Goal: Information Seeking & Learning: Learn about a topic

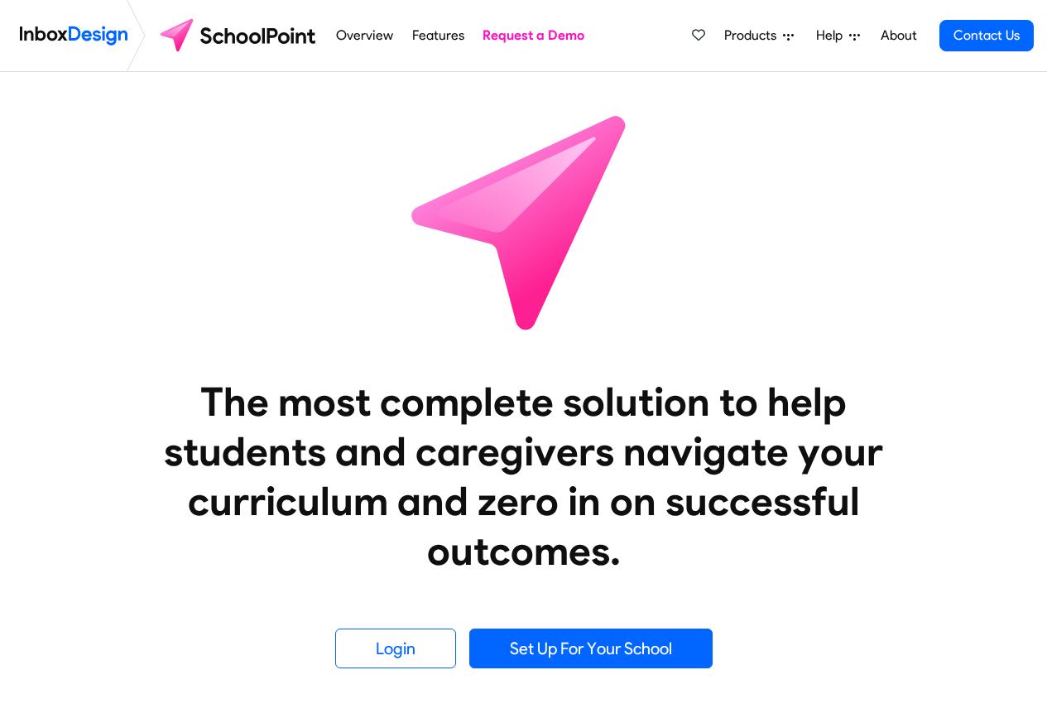
click at [755, 36] on span "Products" at bounding box center [753, 36] width 59 height 20
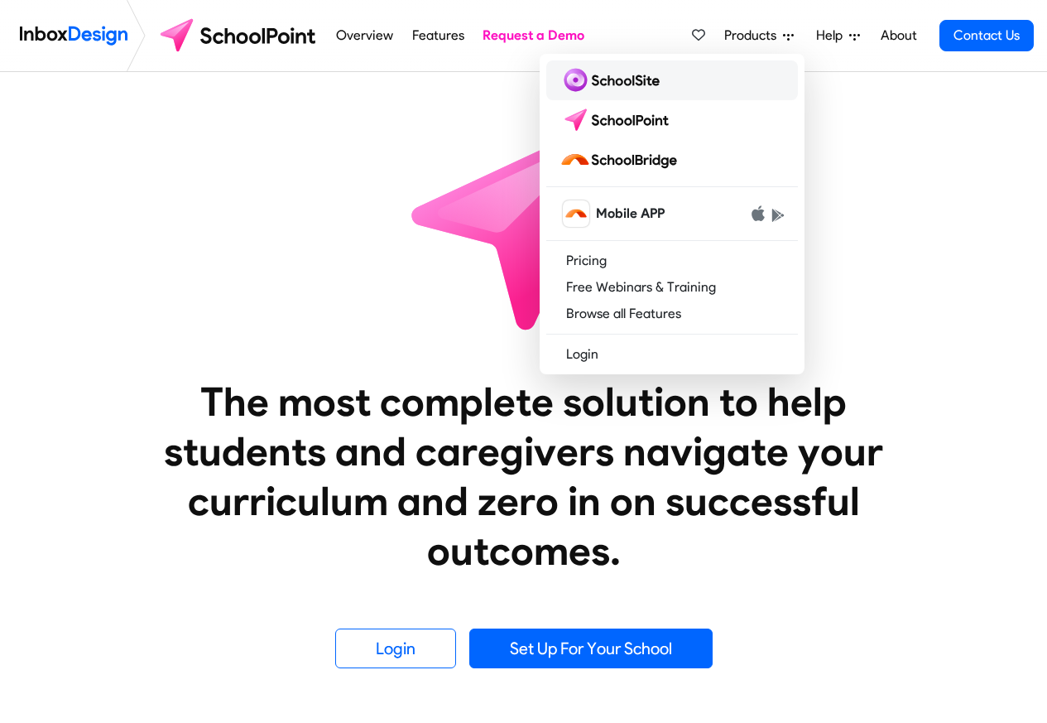
click at [608, 79] on img at bounding box center [612, 80] width 107 height 26
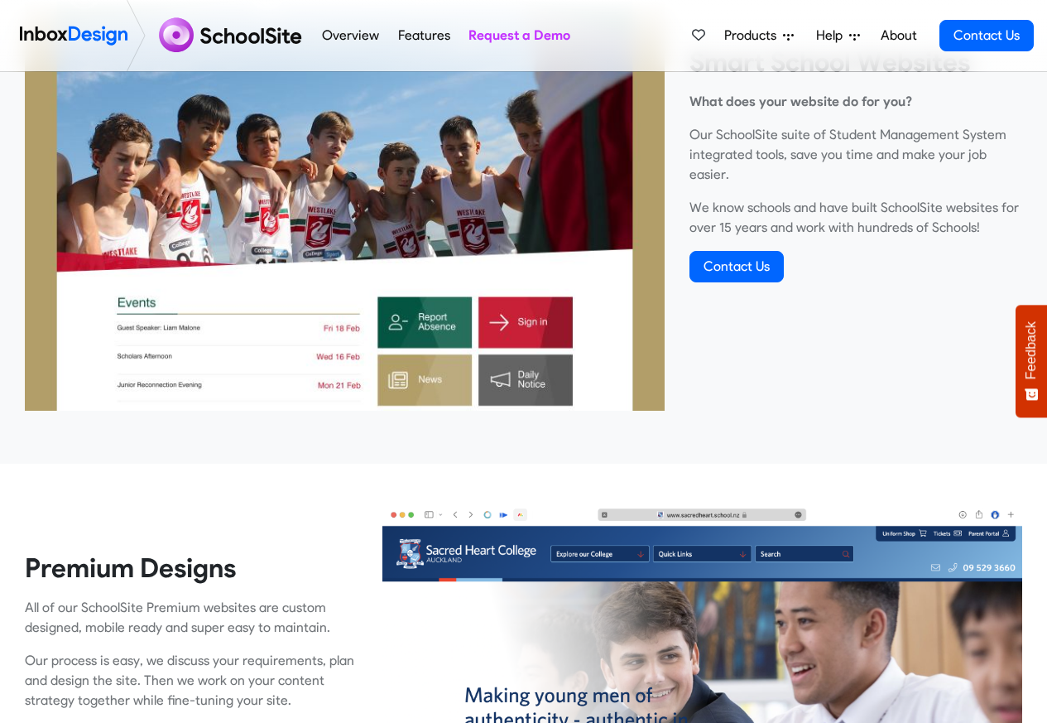
scroll to position [695, 0]
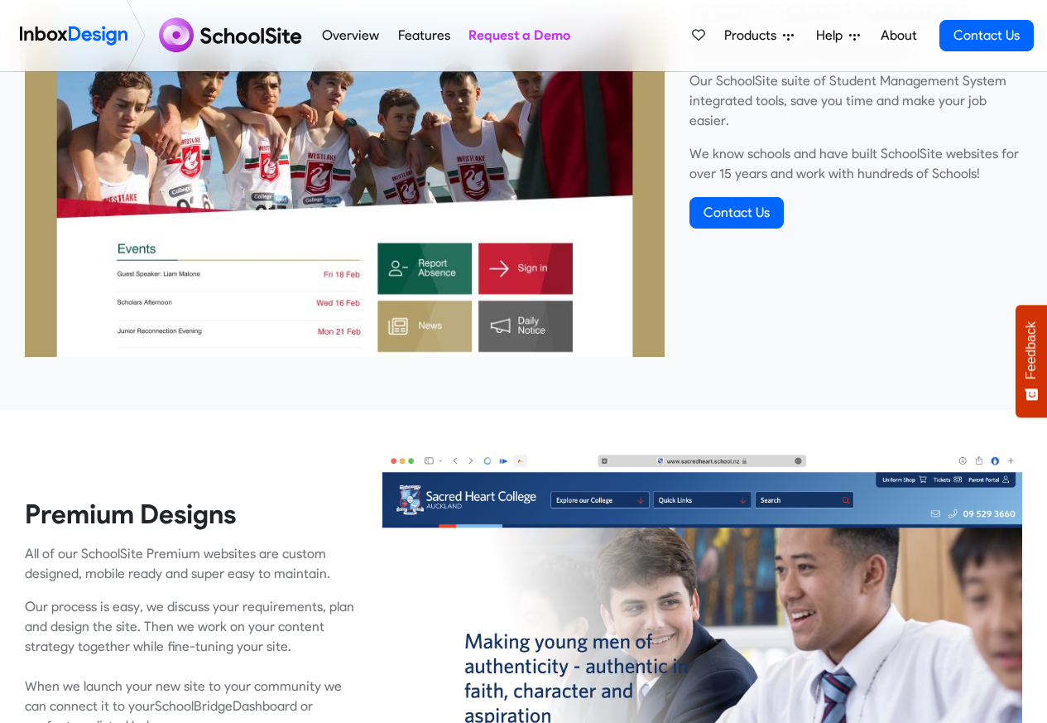
click at [393, 36] on link "Features" at bounding box center [423, 35] width 61 height 33
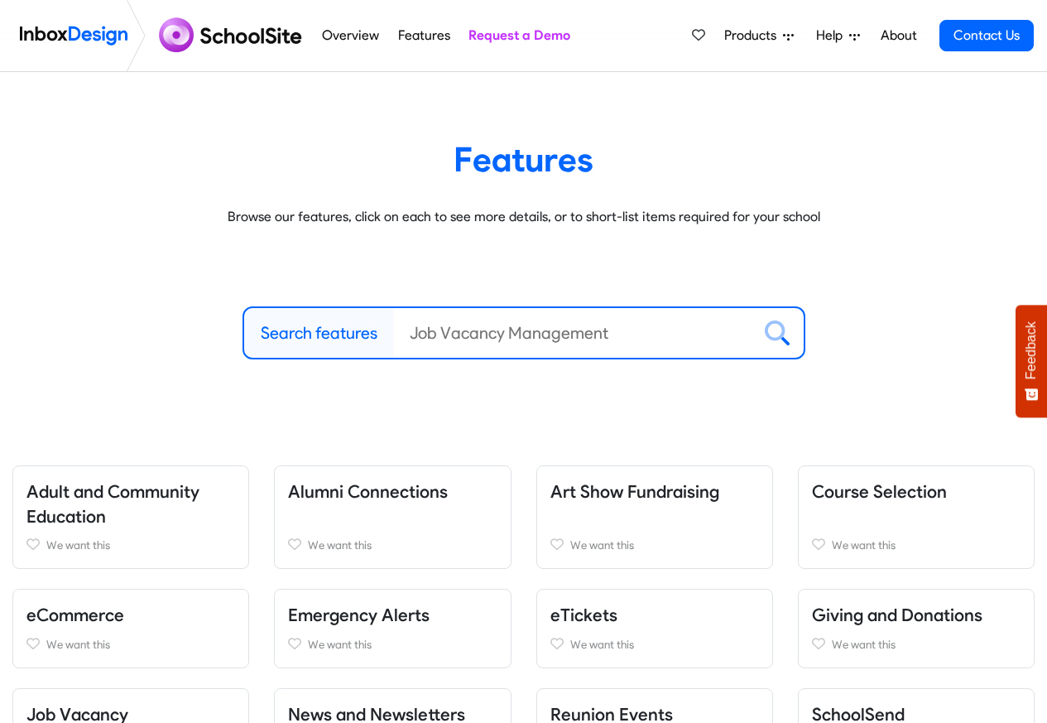
click at [327, 334] on label "Search features" at bounding box center [319, 332] width 117 height 25
click at [393, 334] on input "Search features" at bounding box center [572, 333] width 358 height 50
paste input "Inbox Design"
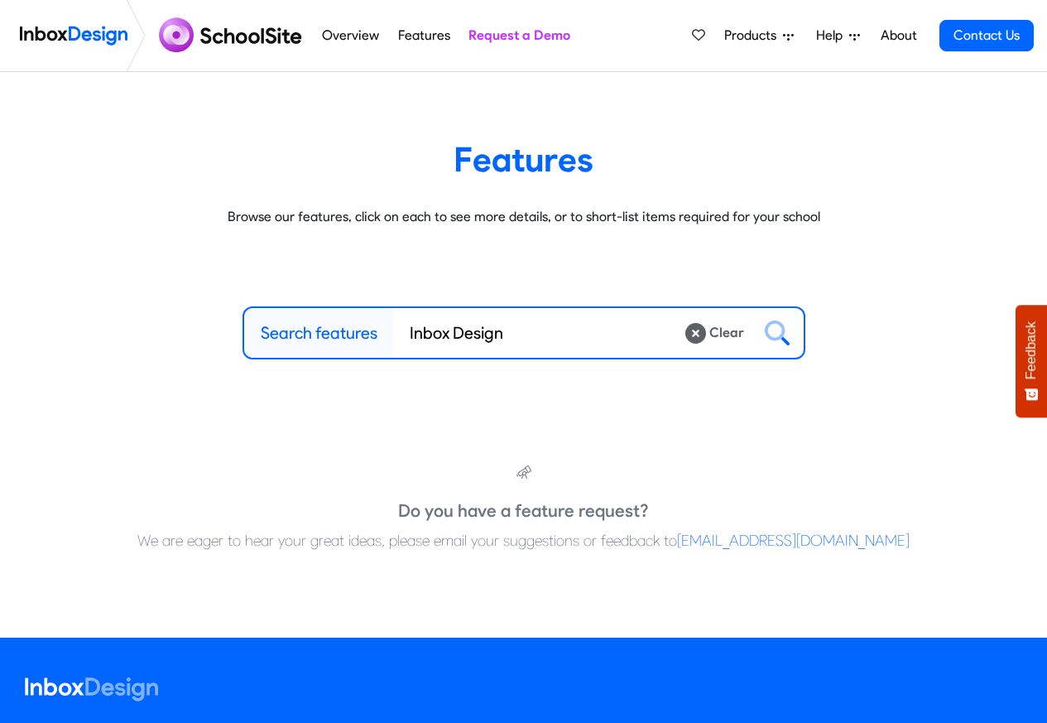
type input "Inbox Design"
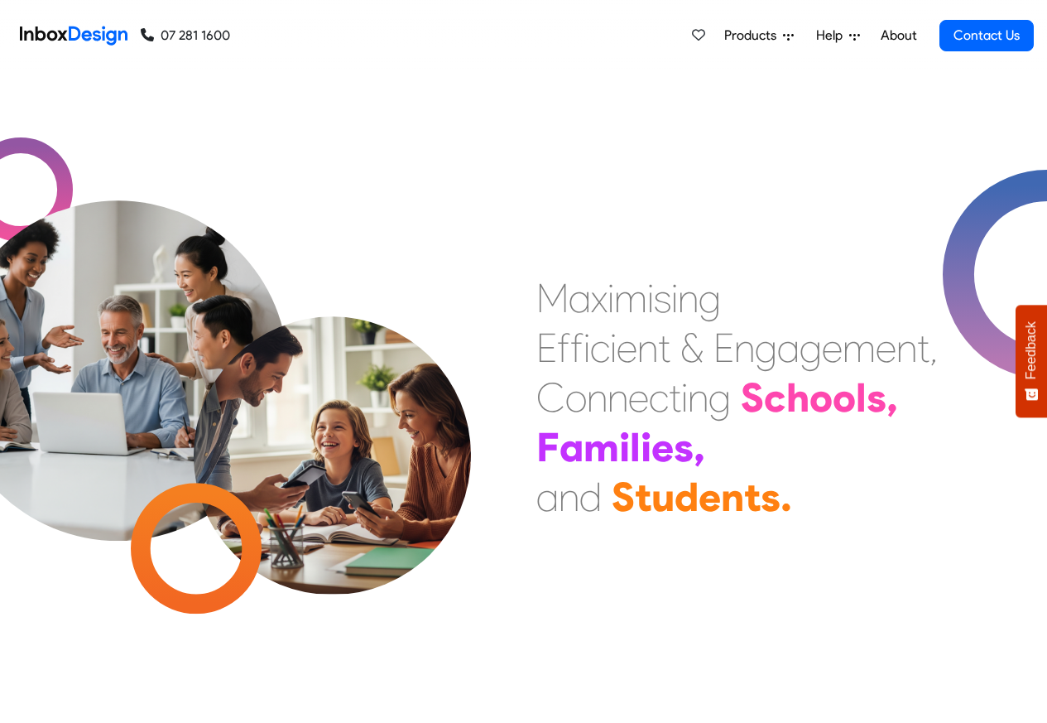
click at [752, 37] on span "Products" at bounding box center [753, 36] width 59 height 20
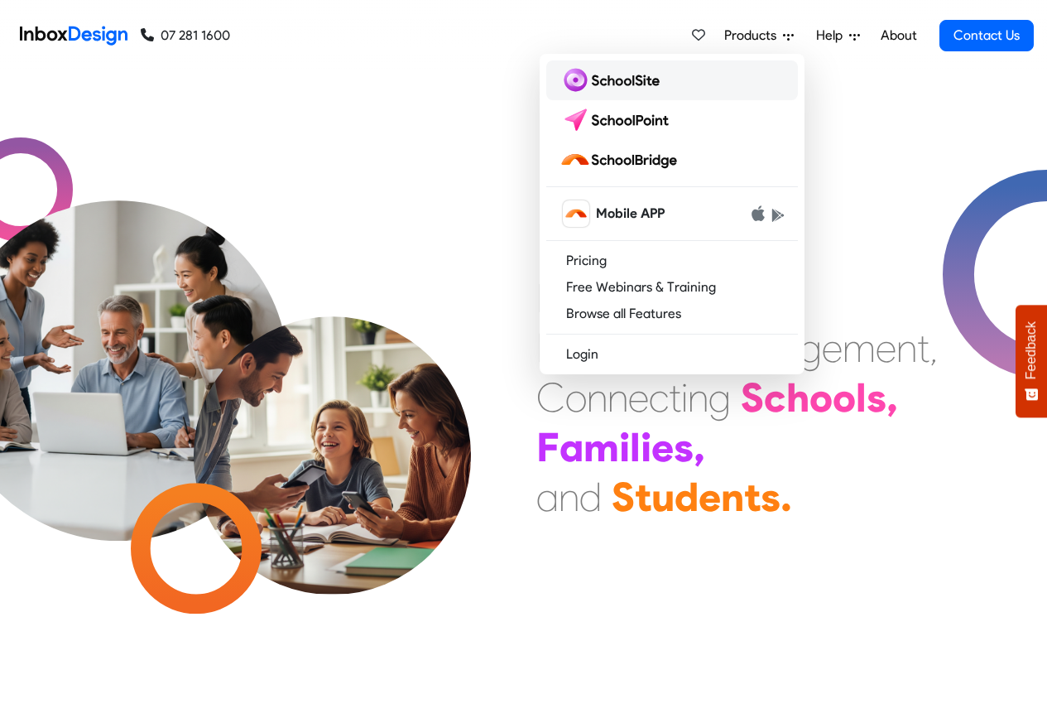
click at [600, 79] on img at bounding box center [612, 80] width 107 height 26
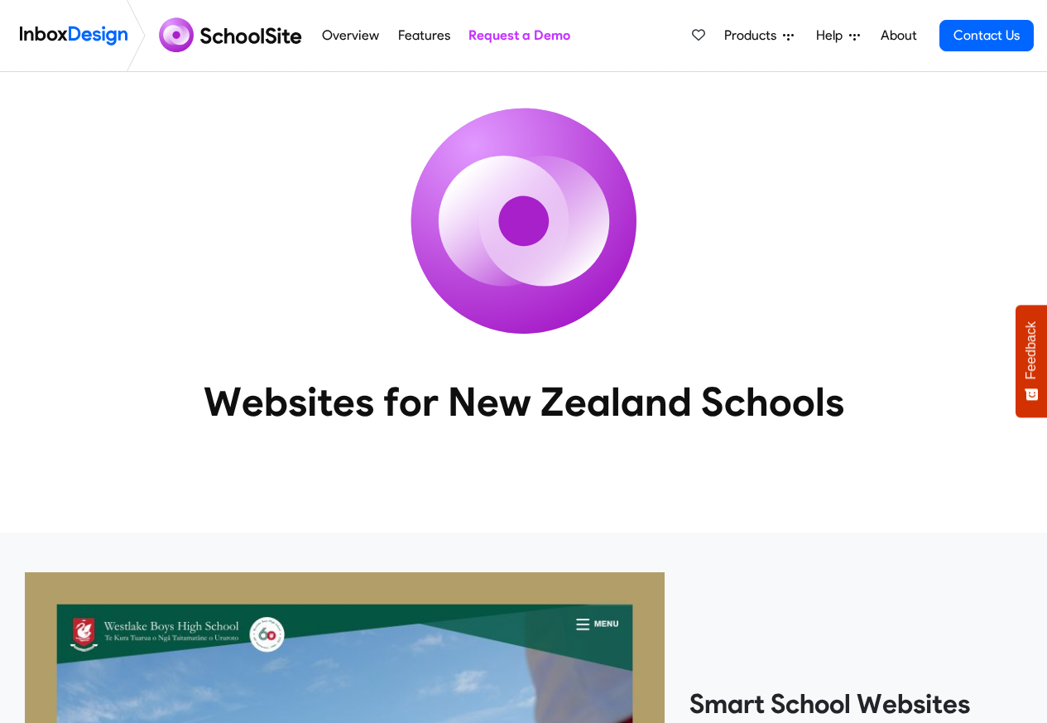
click at [398, 36] on link "Features" at bounding box center [423, 35] width 61 height 33
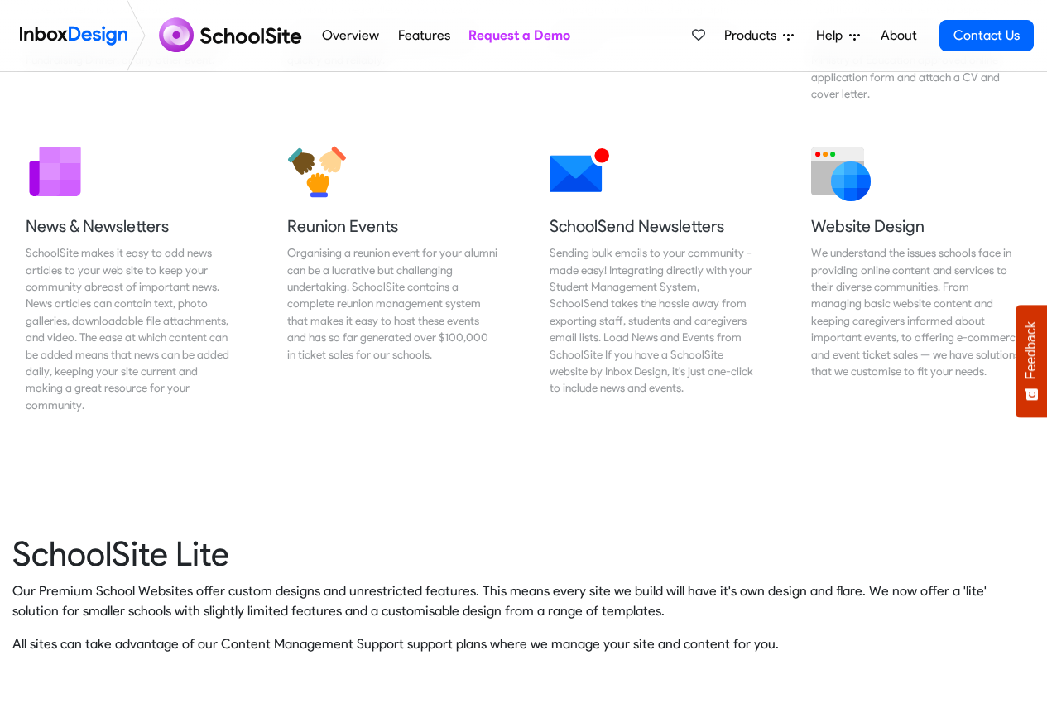
scroll to position [3697, 0]
